Goal: Task Accomplishment & Management: Manage account settings

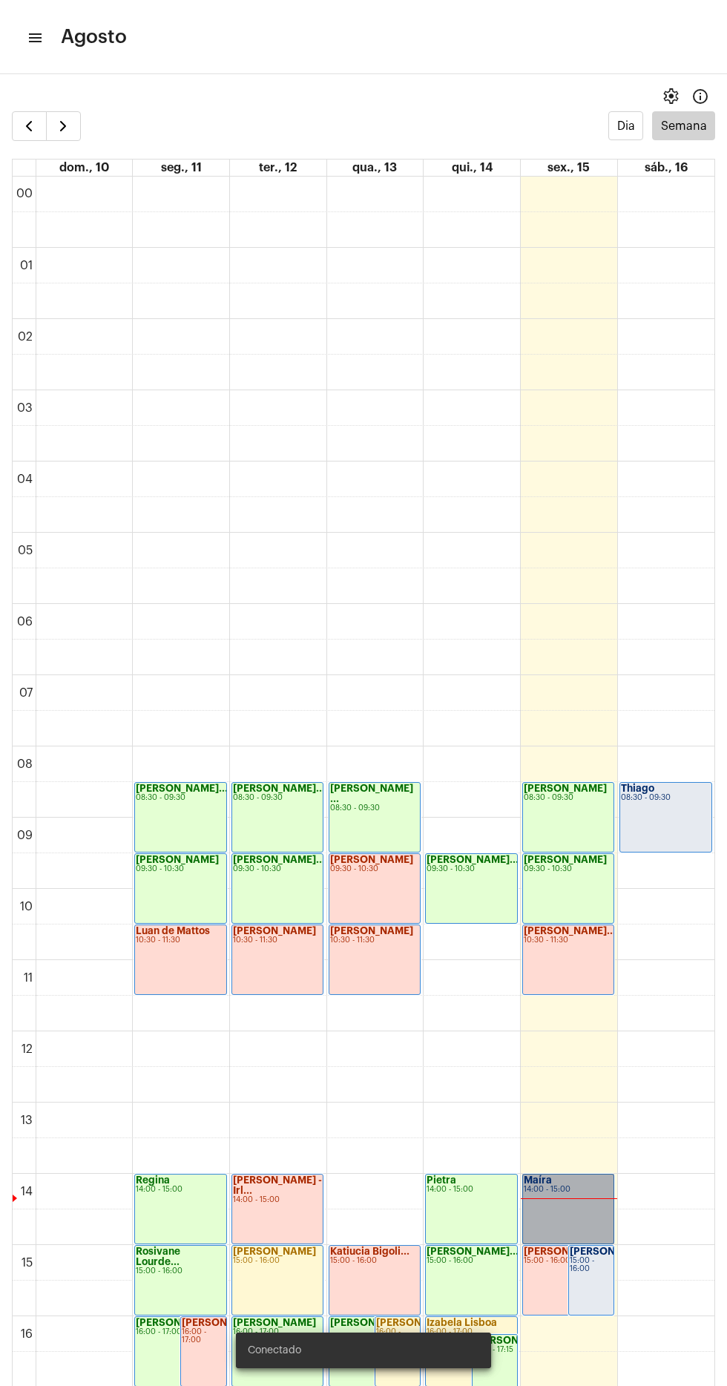
click at [581, 1174] on link "Maíra 14:00 - 15:00" at bounding box center [568, 1209] width 92 height 70
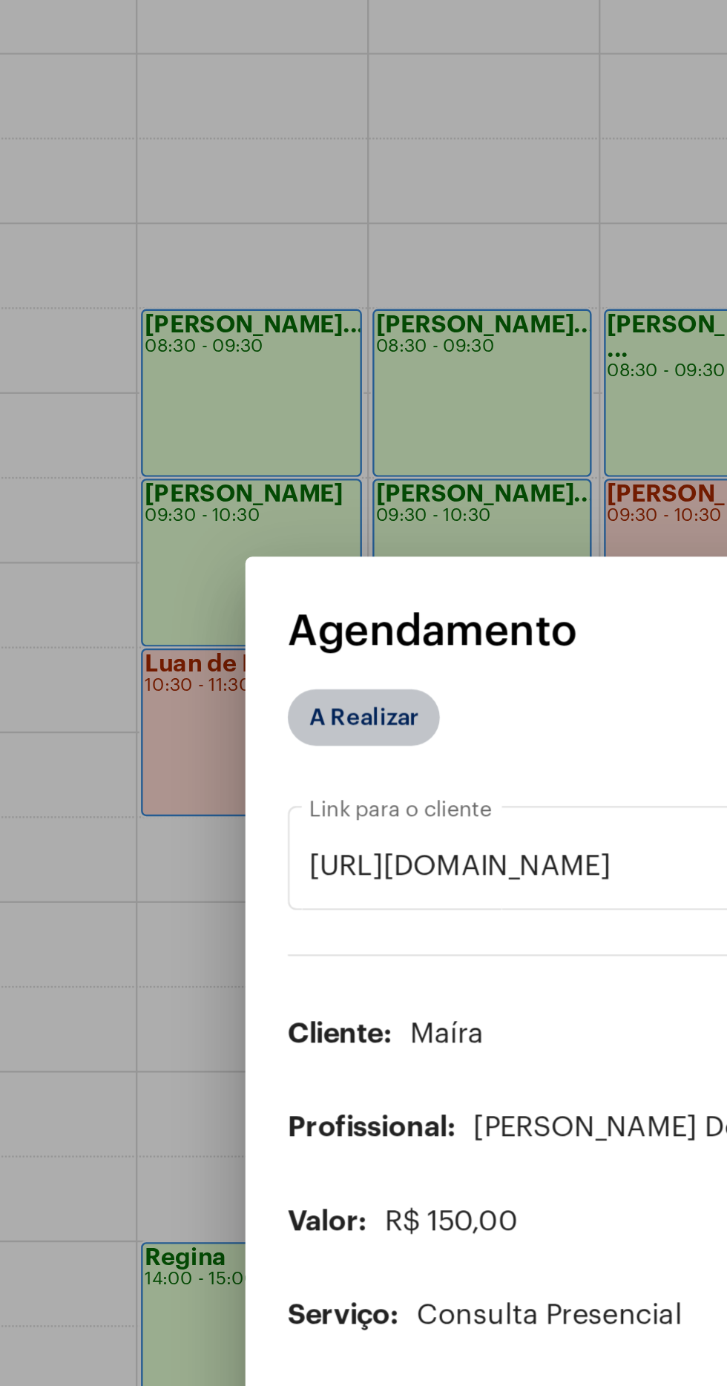
click at [232, 473] on mat-chip "A Realizar" at bounding box center [228, 485] width 64 height 24
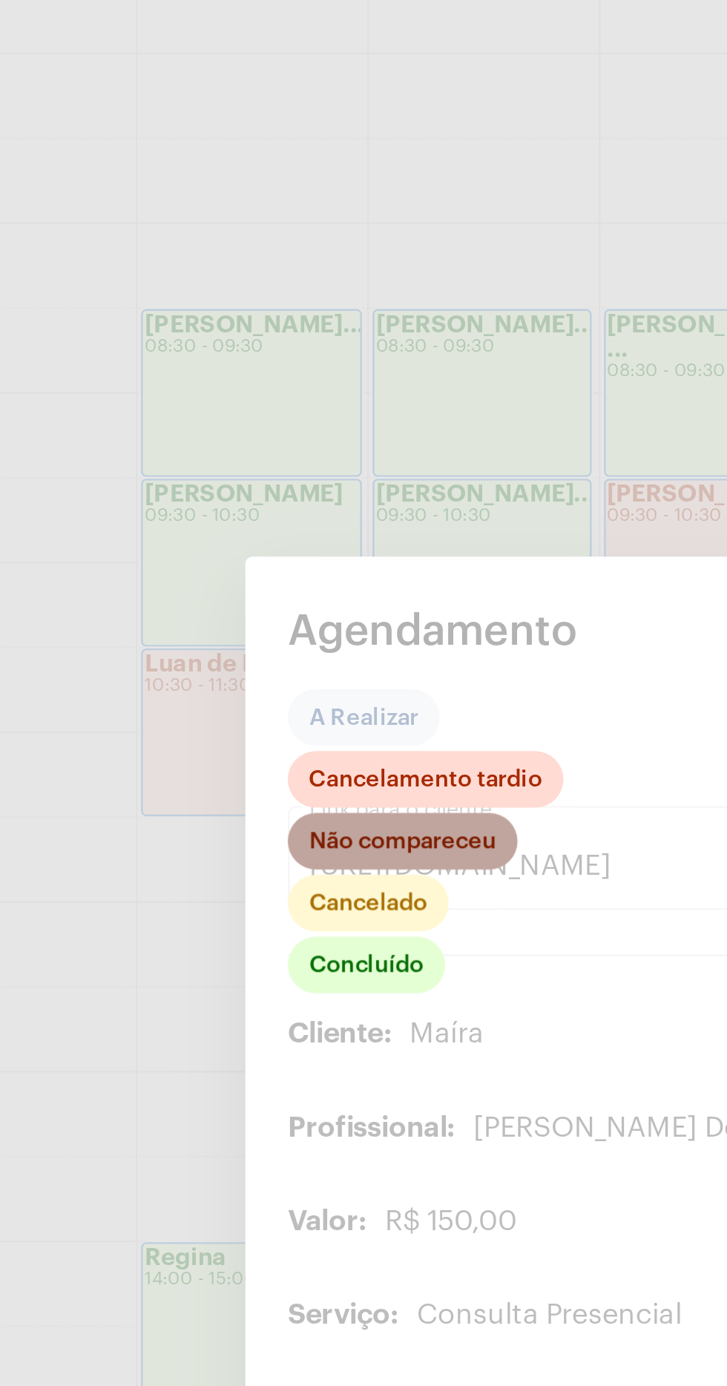
click at [264, 525] on mat-chip "Não compareceu" at bounding box center [244, 537] width 96 height 24
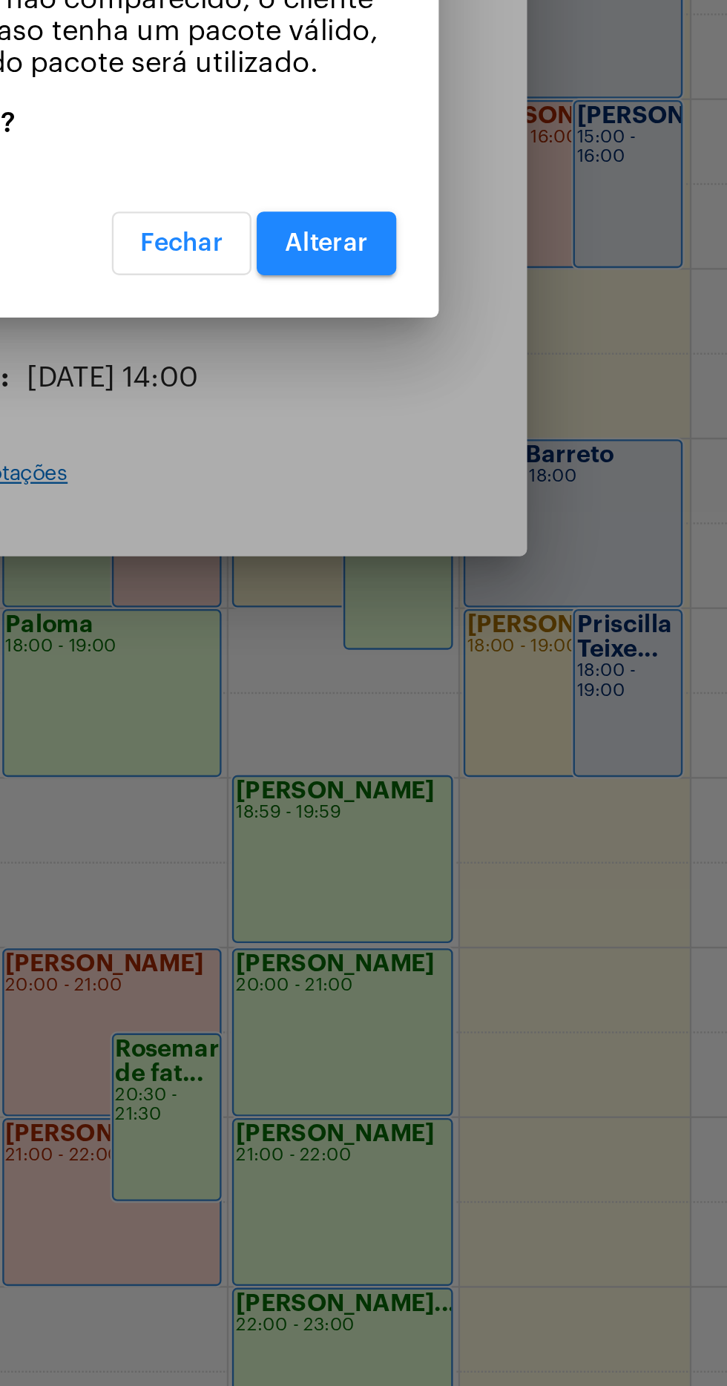
click at [478, 938] on div at bounding box center [363, 693] width 727 height 1386
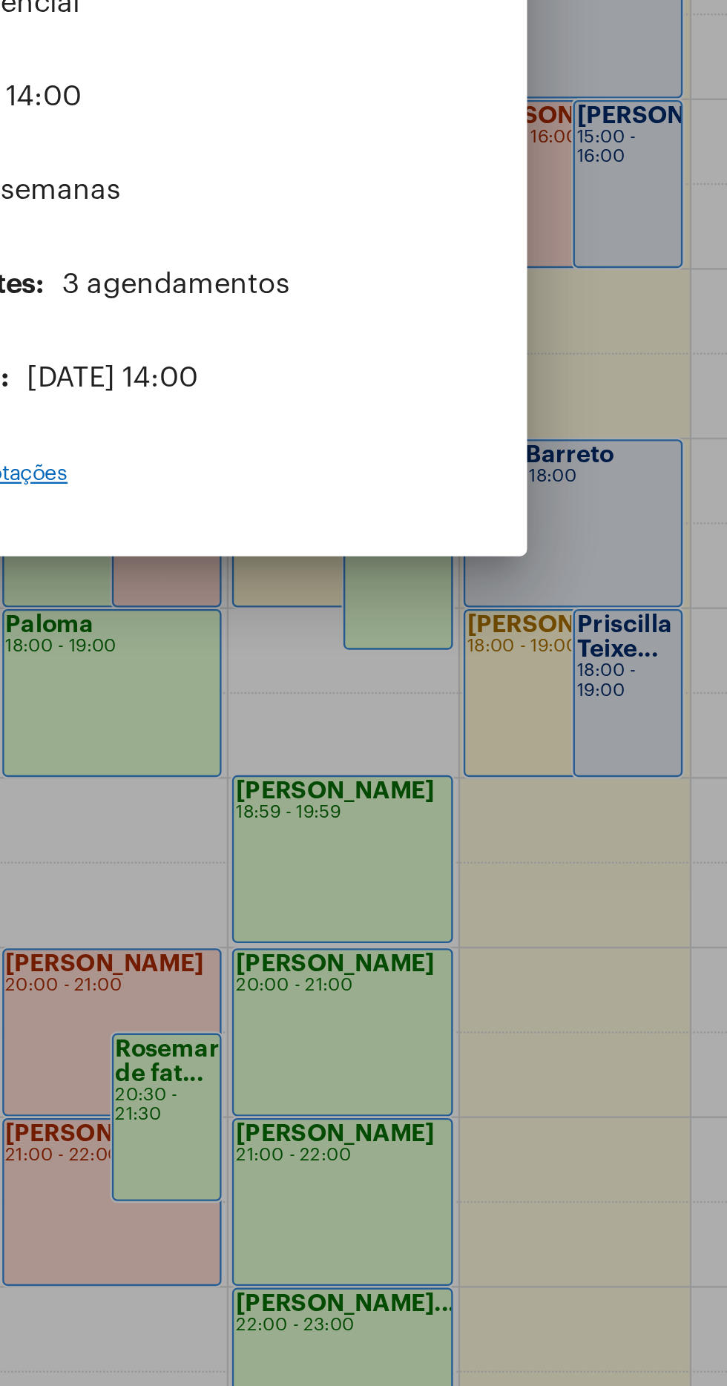
click at [481, 834] on div "[URL][DOMAIN_NAME] Link para o cliente content_copy Cliente: Maíra Profissional…" at bounding box center [363, 721] width 335 height 435
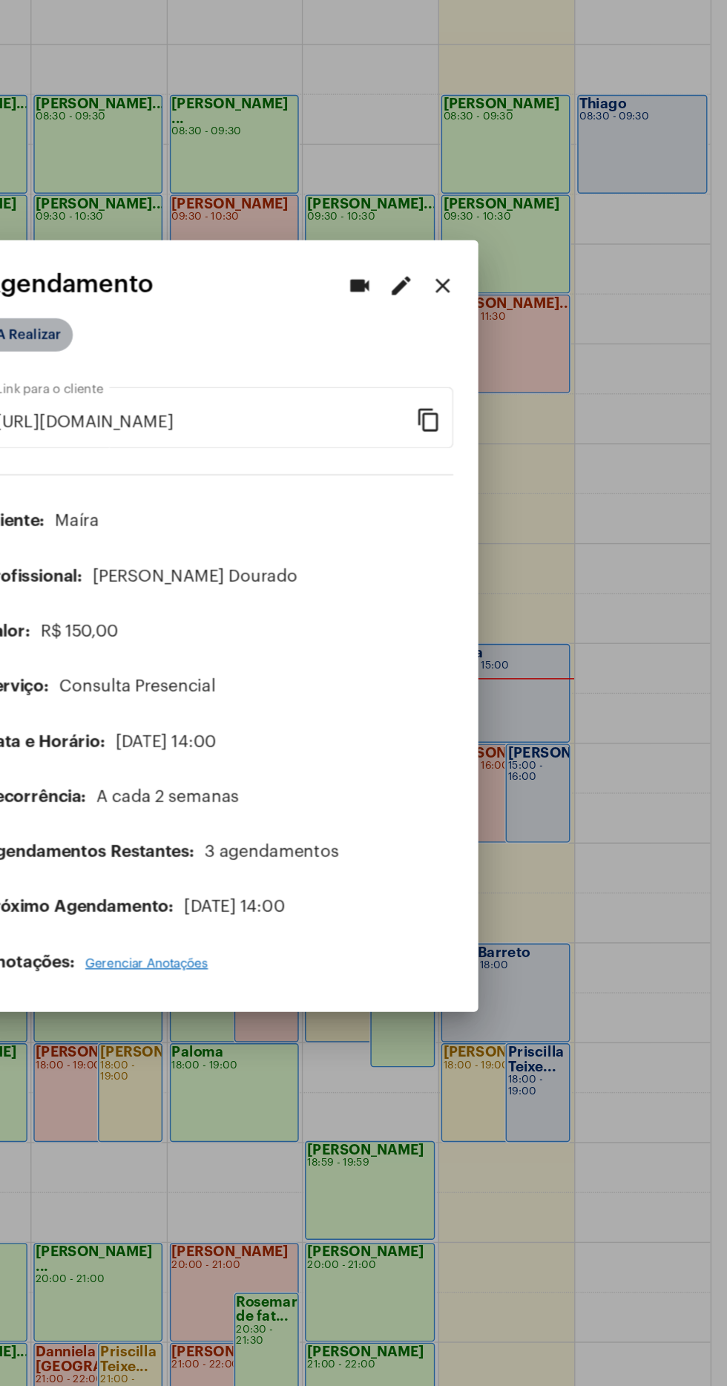
click at [233, 474] on mat-chip "A Realizar" at bounding box center [228, 485] width 64 height 24
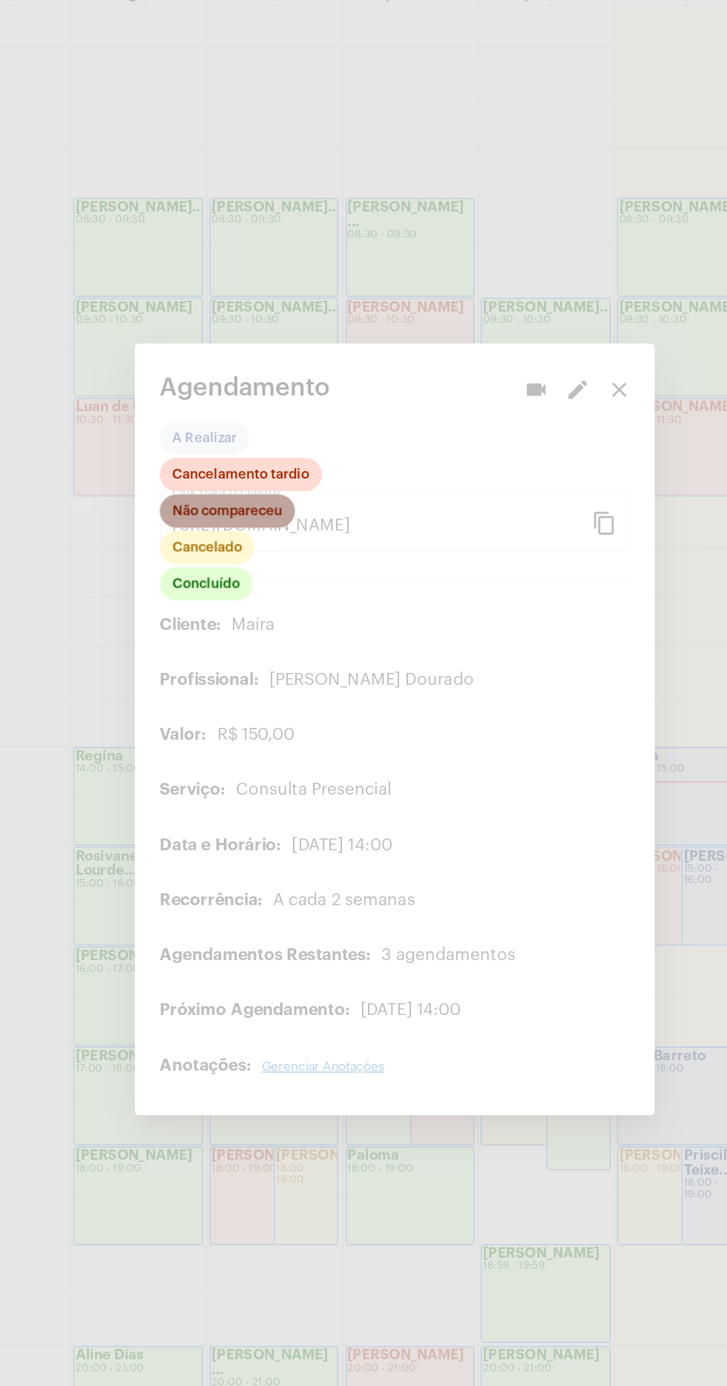
click at [214, 529] on mat-chip "Não compareceu" at bounding box center [244, 537] width 96 height 24
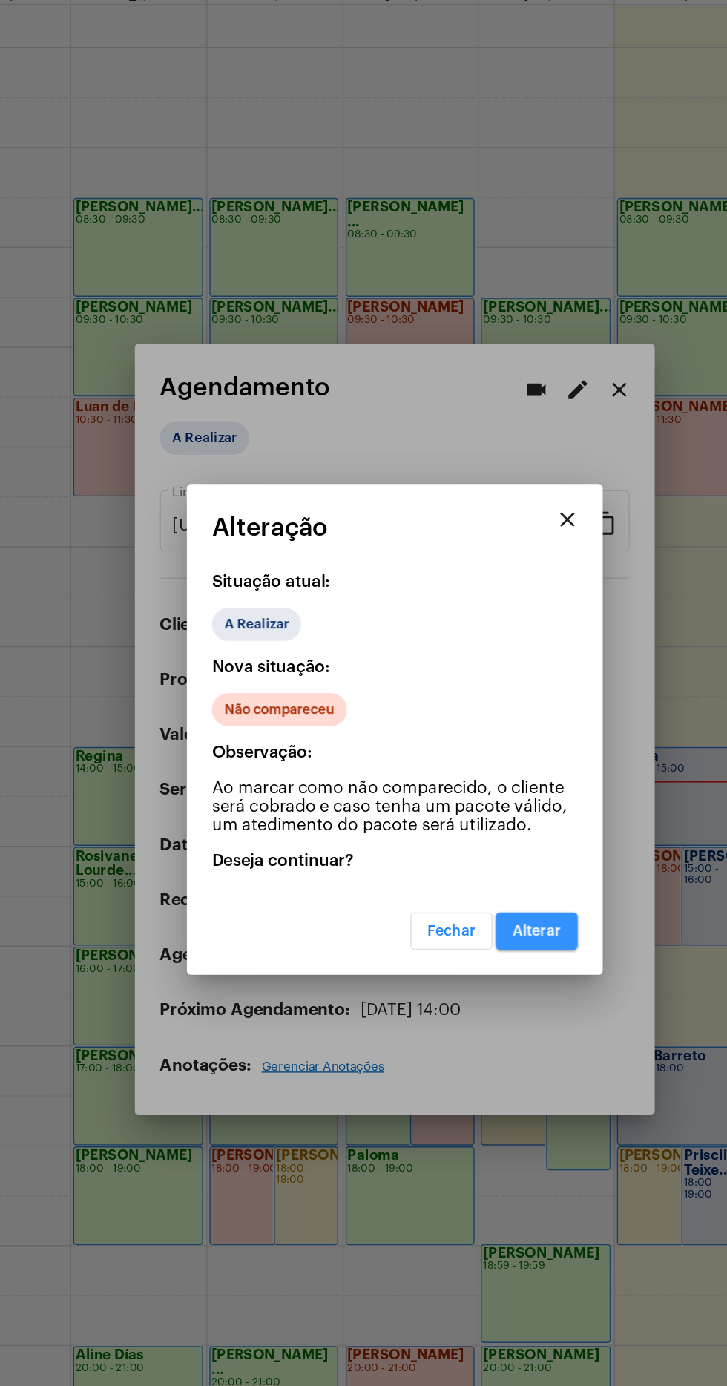
click at [470, 835] on span "Alterar" at bounding box center [464, 837] width 35 height 10
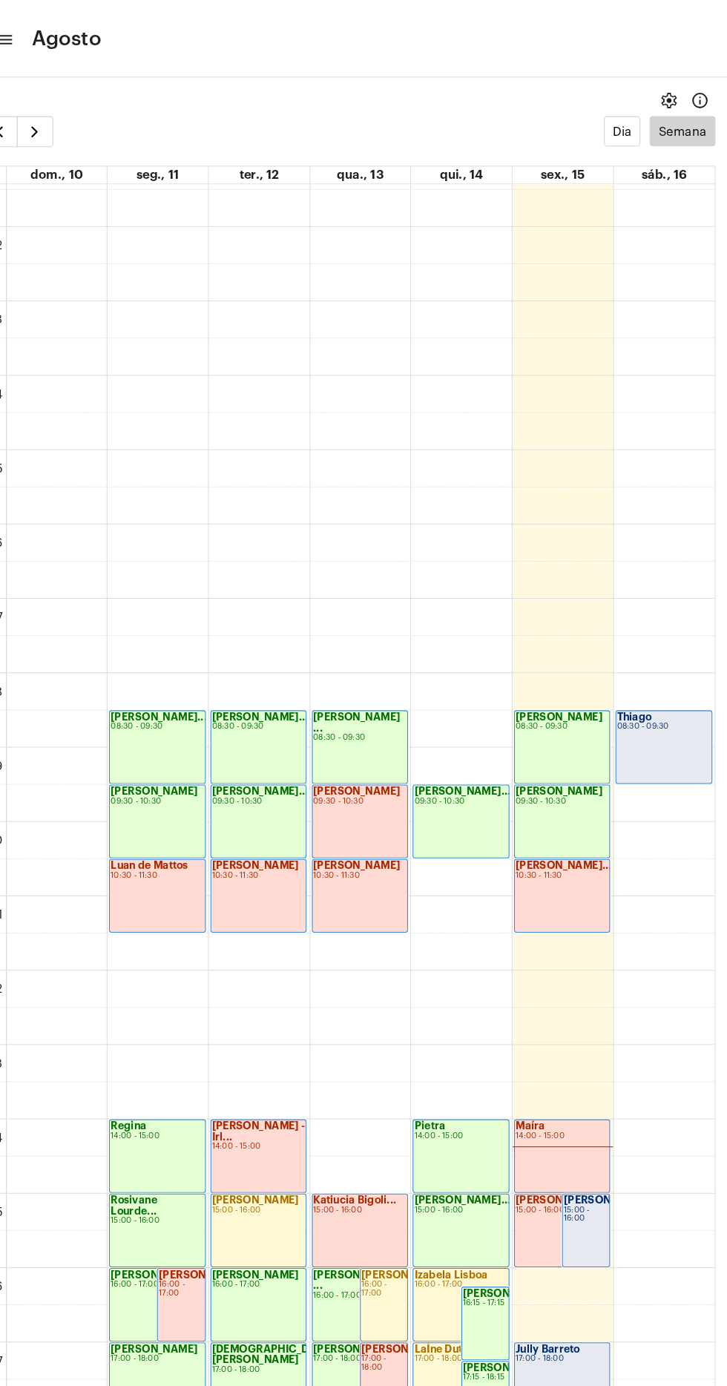
scroll to position [101, 0]
